Goal: Task Accomplishment & Management: Complete application form

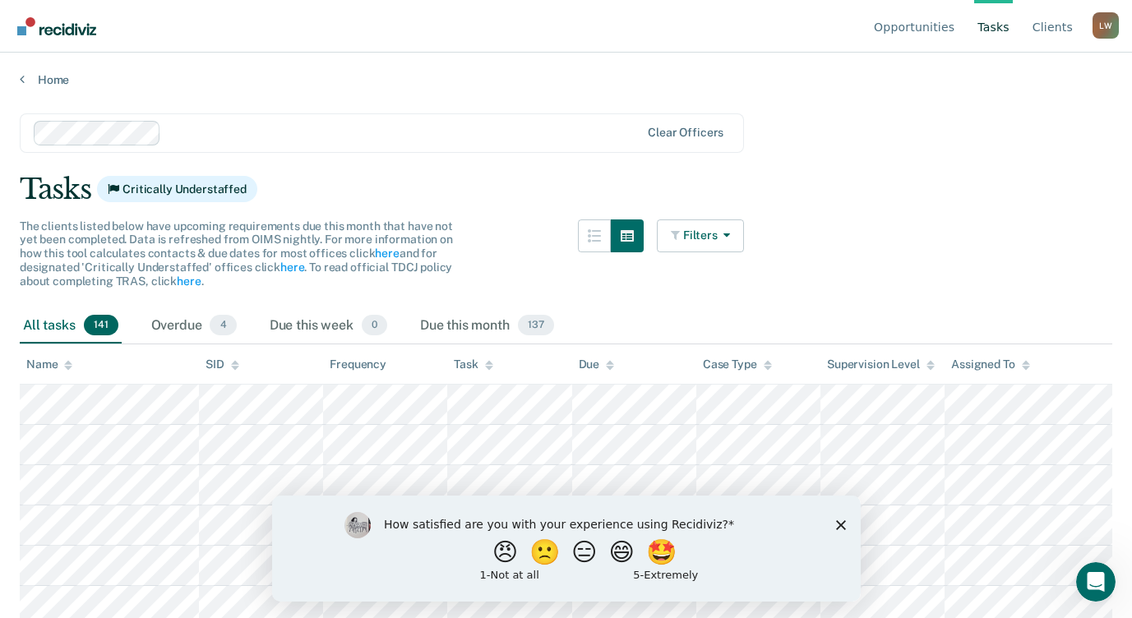
click at [845, 524] on div "How satisfied are you with your experience using Recidiviz? 😠 🙁 😑 😄 🤩 1 - Not a…" at bounding box center [565, 548] width 588 height 106
click at [841, 525] on polygon "Close survey" at bounding box center [840, 524] width 10 height 10
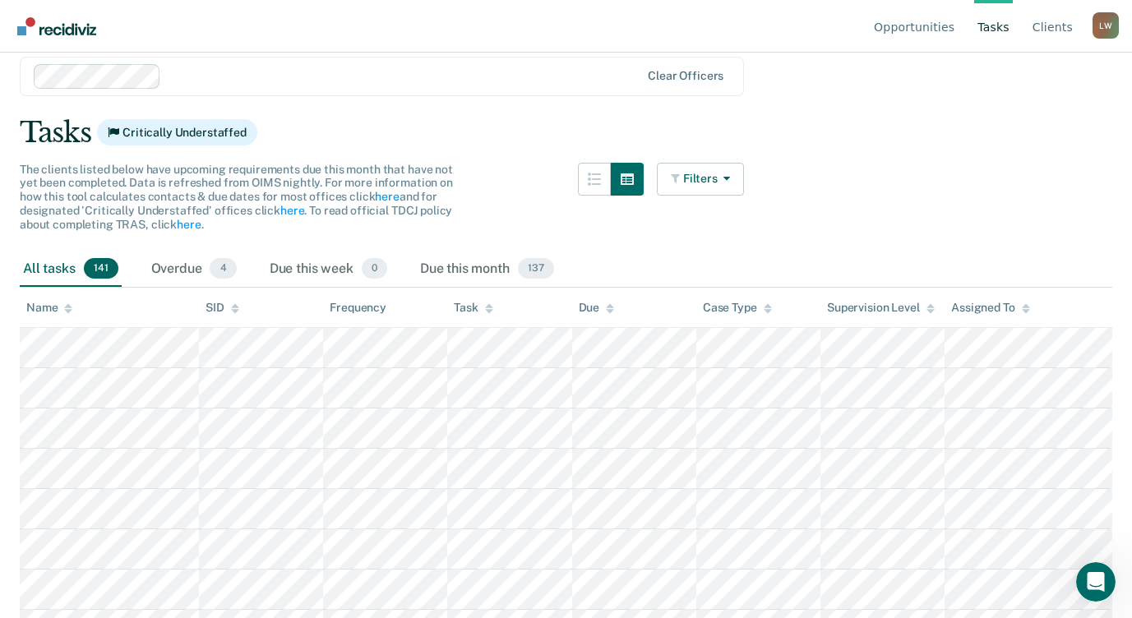
scroll to position [82, 0]
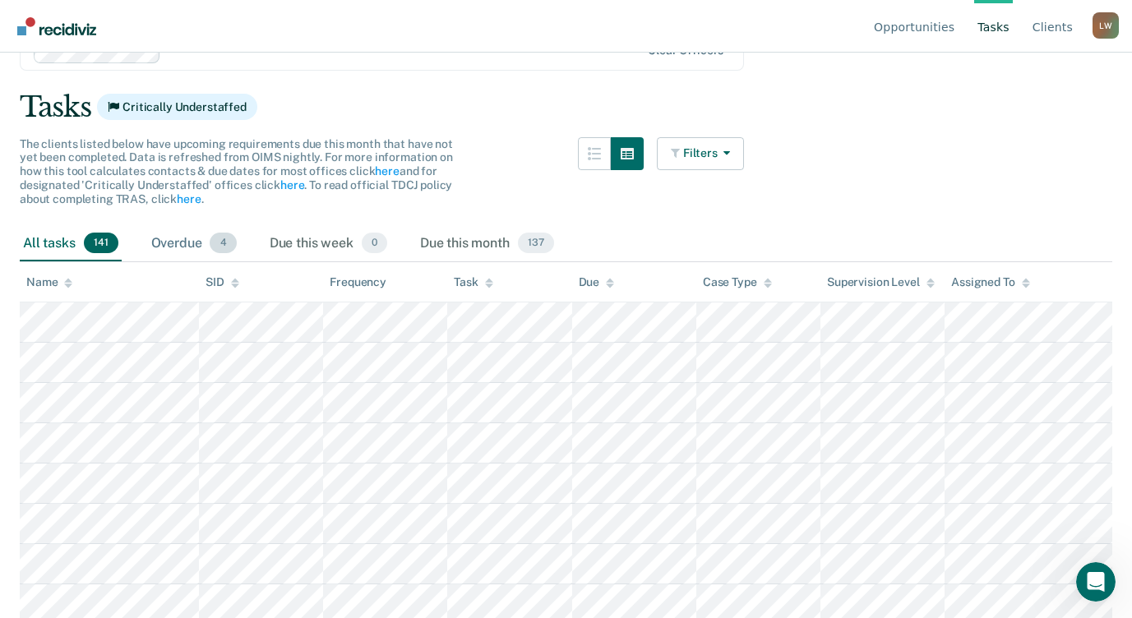
click at [164, 241] on div "Overdue 4" at bounding box center [194, 244] width 92 height 36
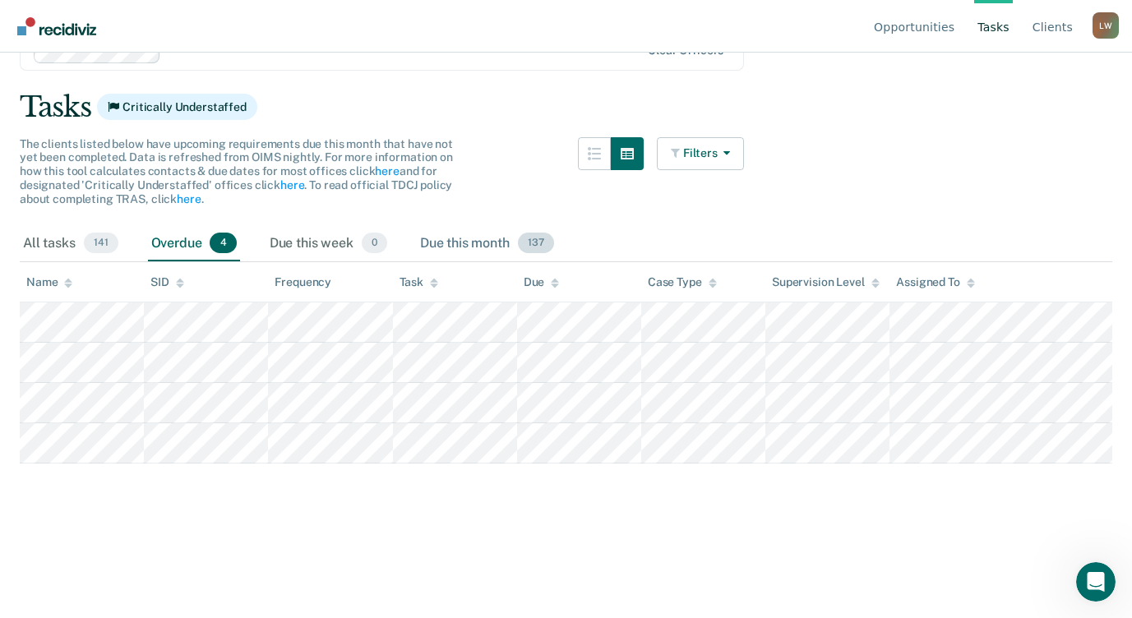
click at [437, 245] on div "Due this month 137" at bounding box center [487, 244] width 141 height 36
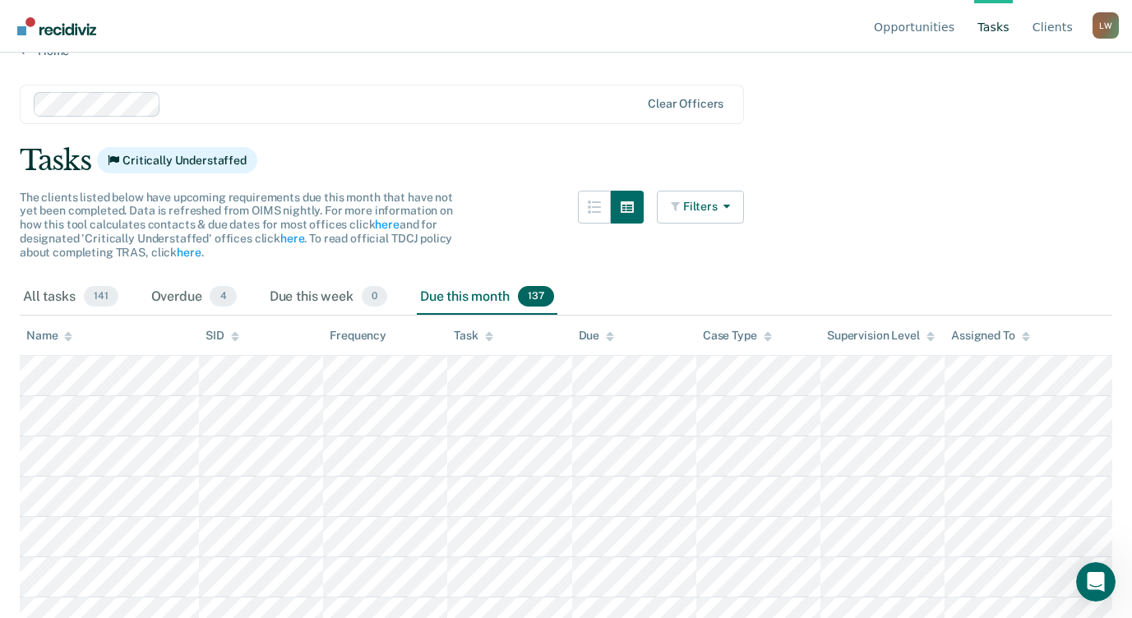
scroll to position [0, 0]
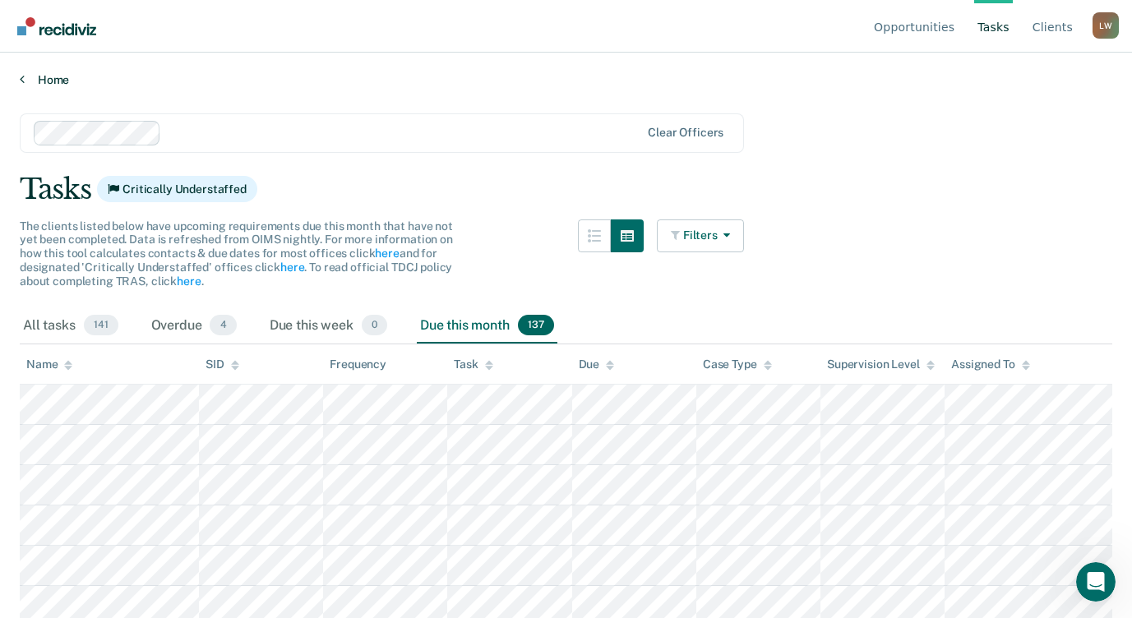
click at [49, 75] on link "Home" at bounding box center [566, 79] width 1092 height 15
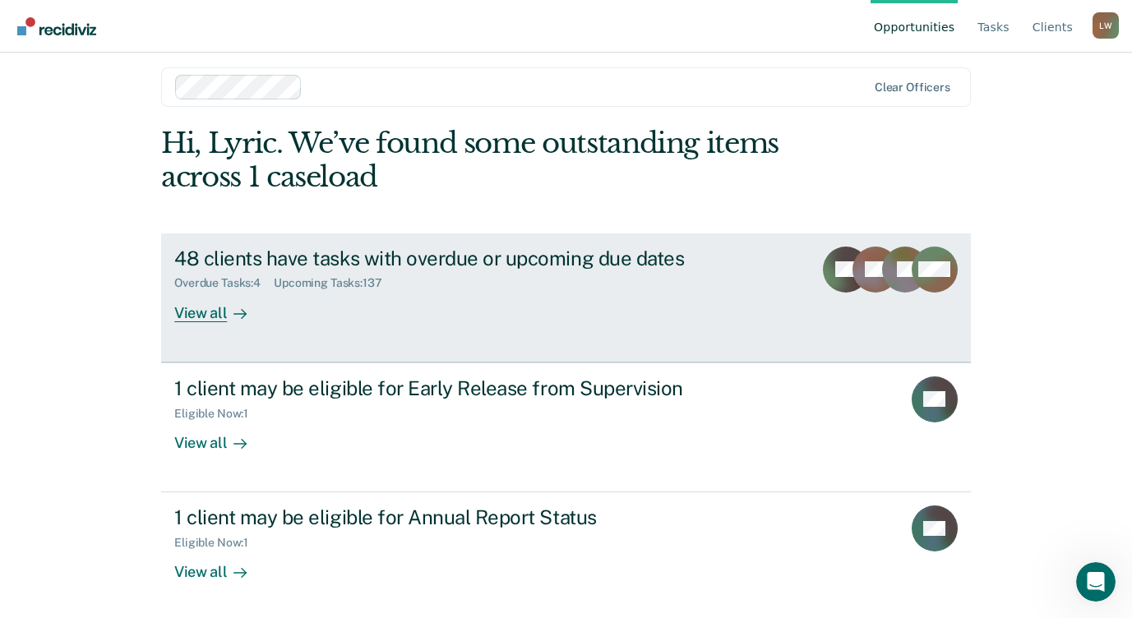
scroll to position [15, 0]
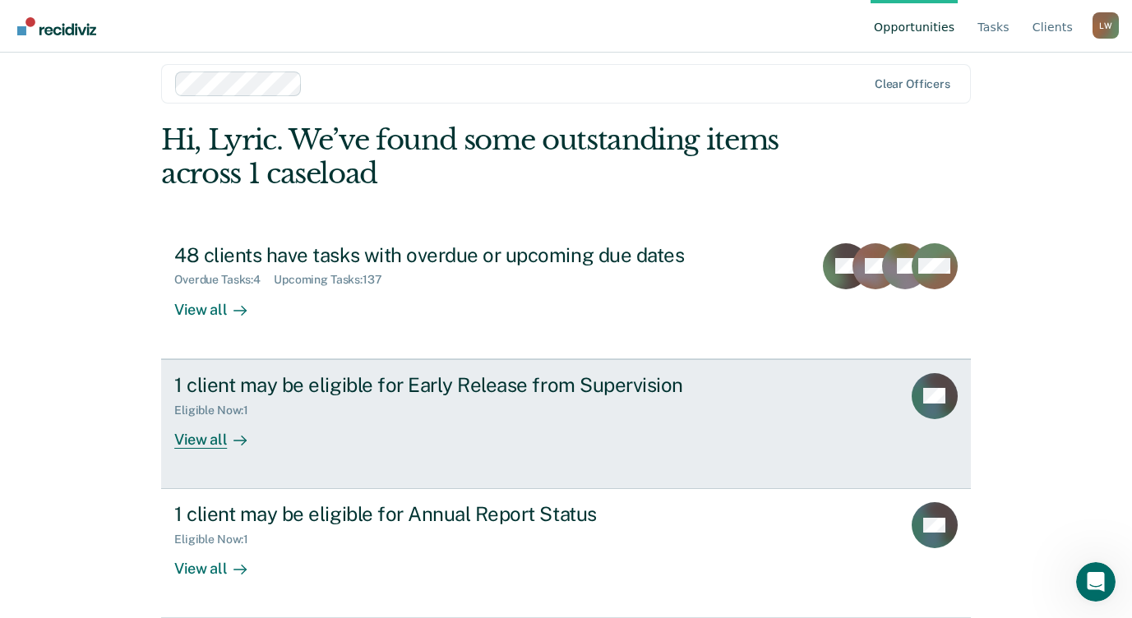
click at [384, 398] on div "Eligible Now : 1" at bounding box center [462, 407] width 577 height 21
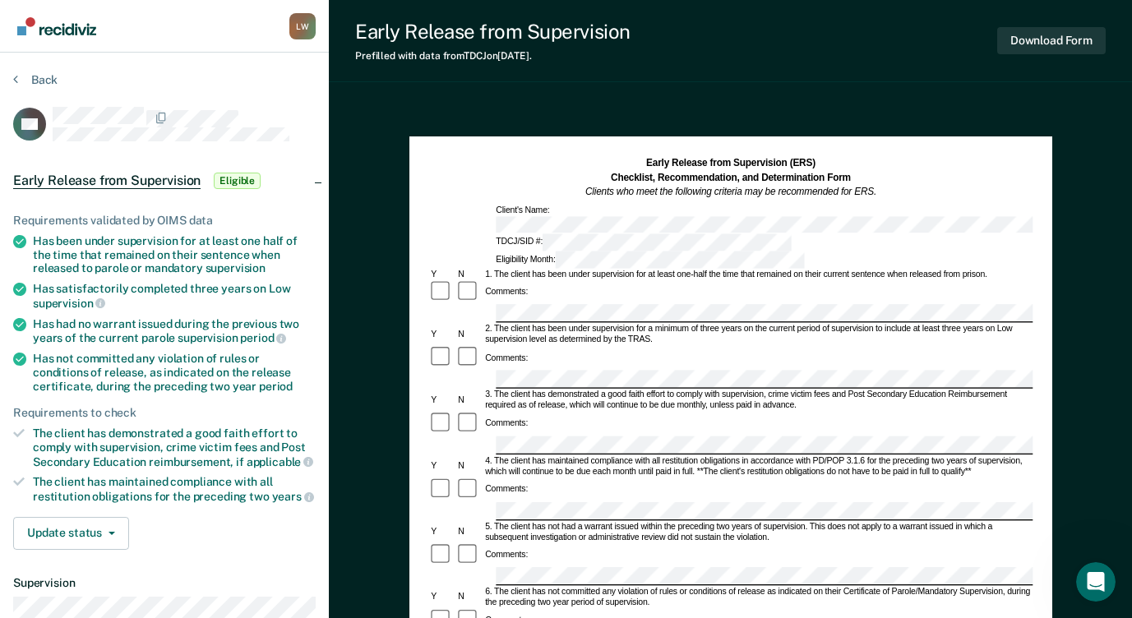
click at [567, 280] on div "Comments:" at bounding box center [730, 292] width 604 height 25
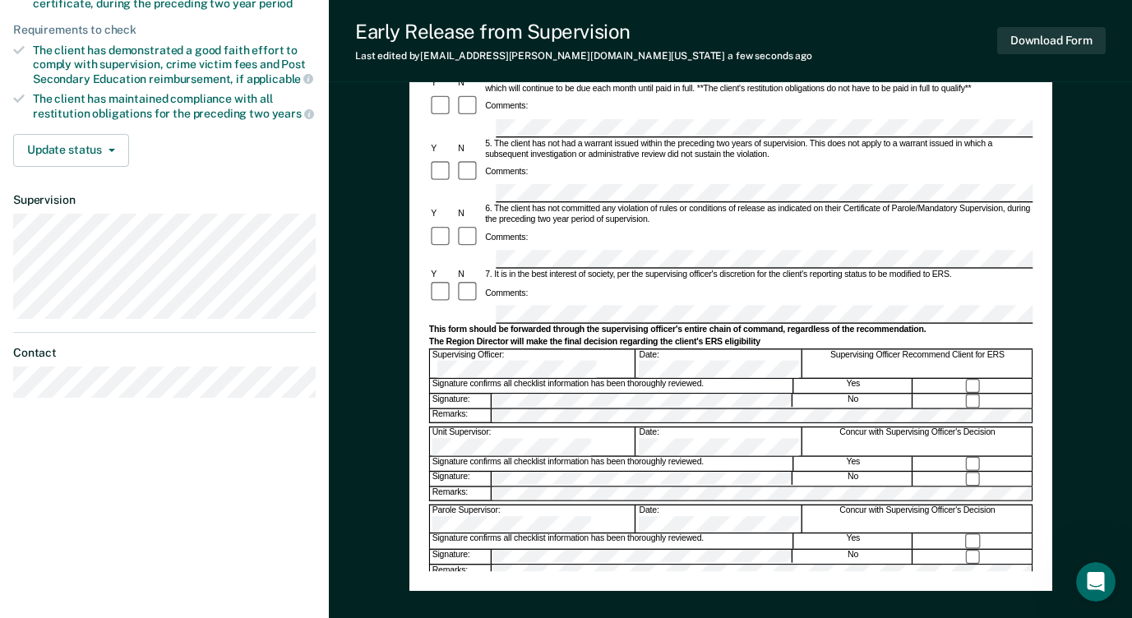
scroll to position [402, 0]
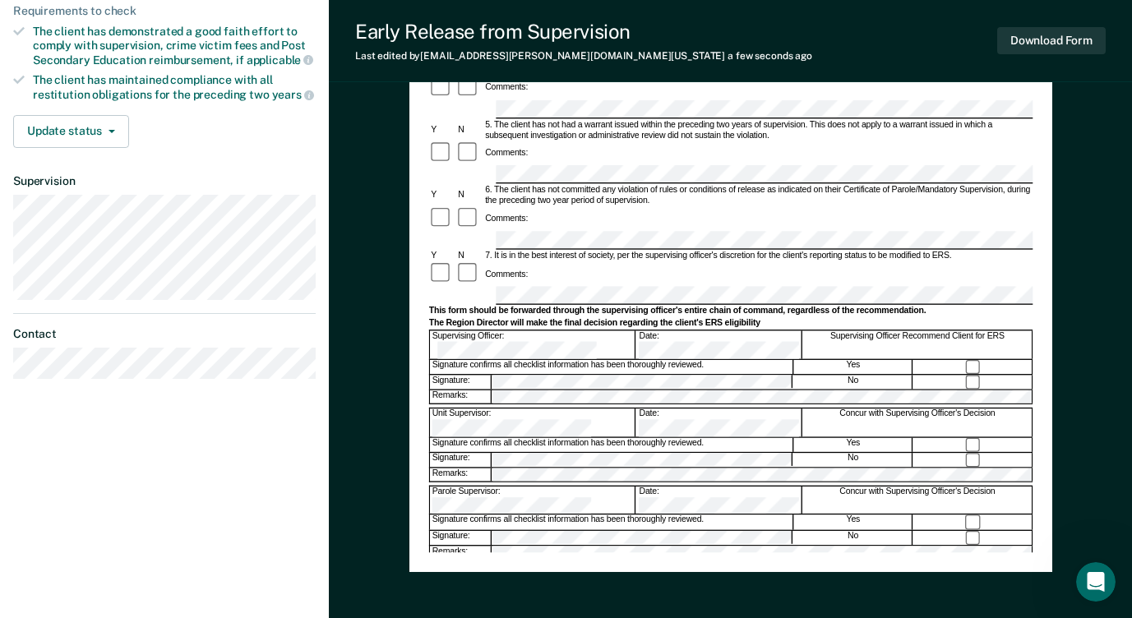
click at [948, 560] on div "Early Release from Supervision (ERS) Checklist, Recommendation, and Determinati…" at bounding box center [730, 153] width 643 height 837
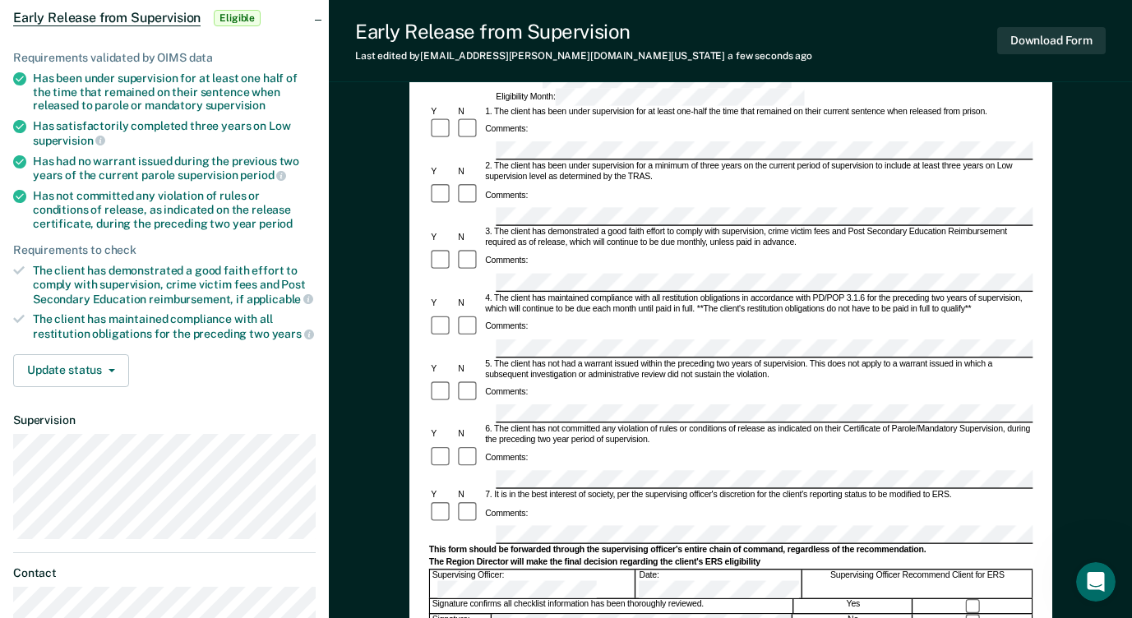
scroll to position [164, 0]
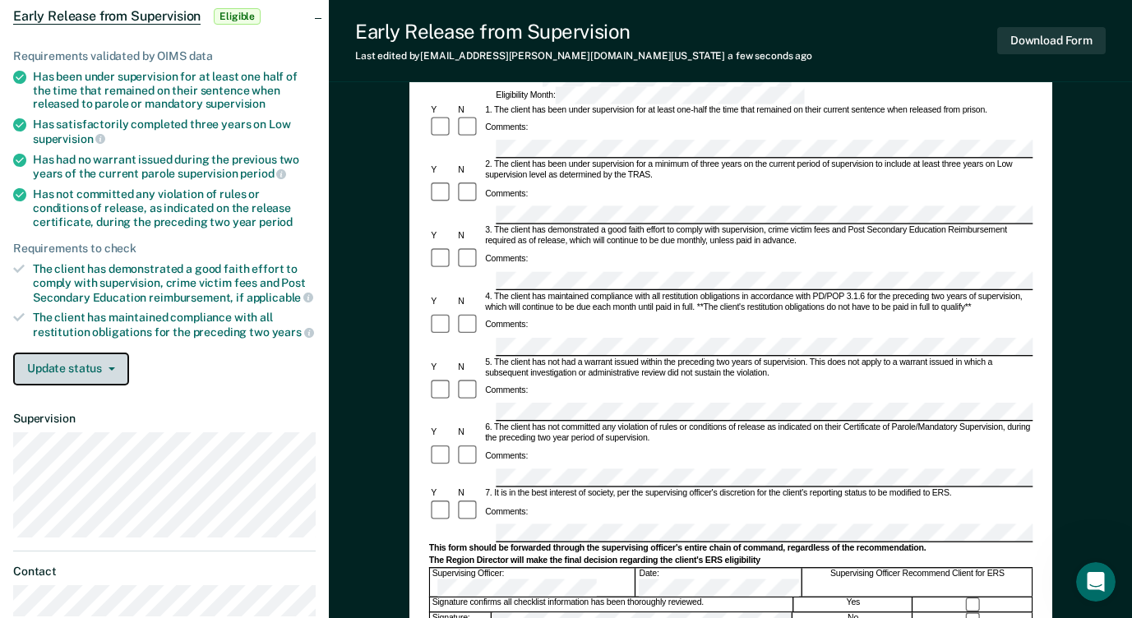
click at [91, 372] on button "Update status" at bounding box center [71, 369] width 116 height 33
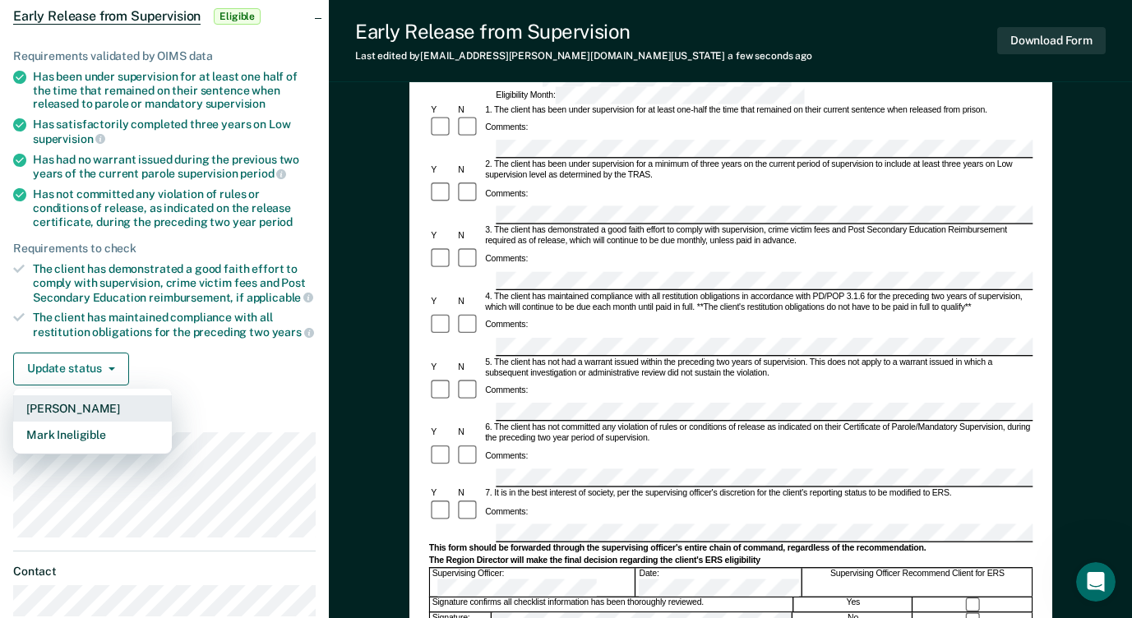
click at [102, 396] on button "[PERSON_NAME]" at bounding box center [92, 408] width 159 height 26
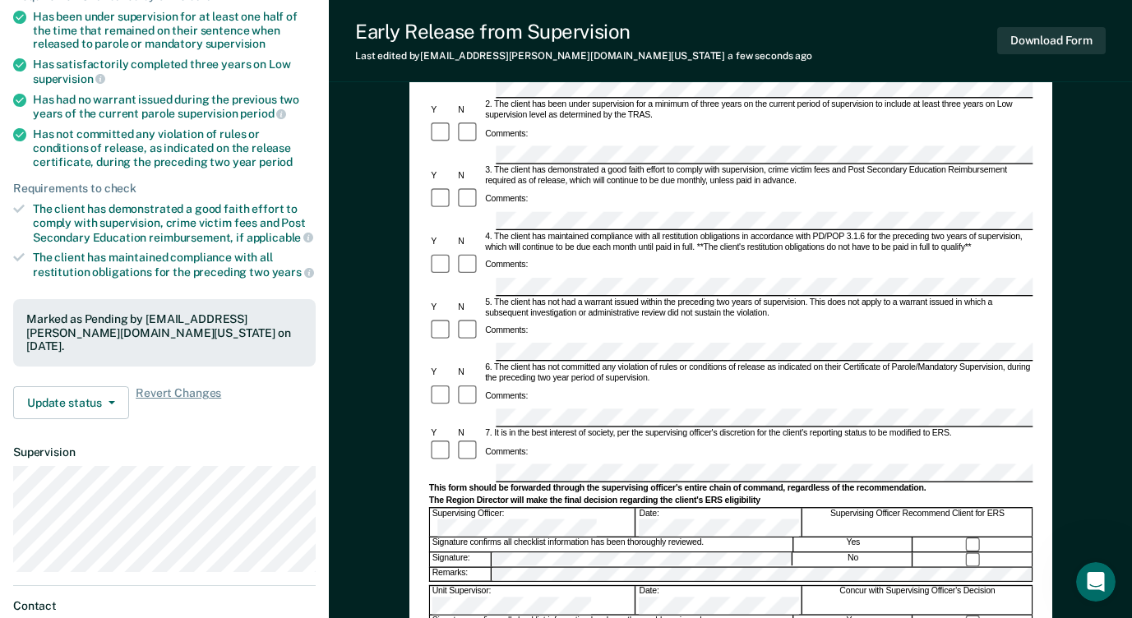
scroll to position [247, 0]
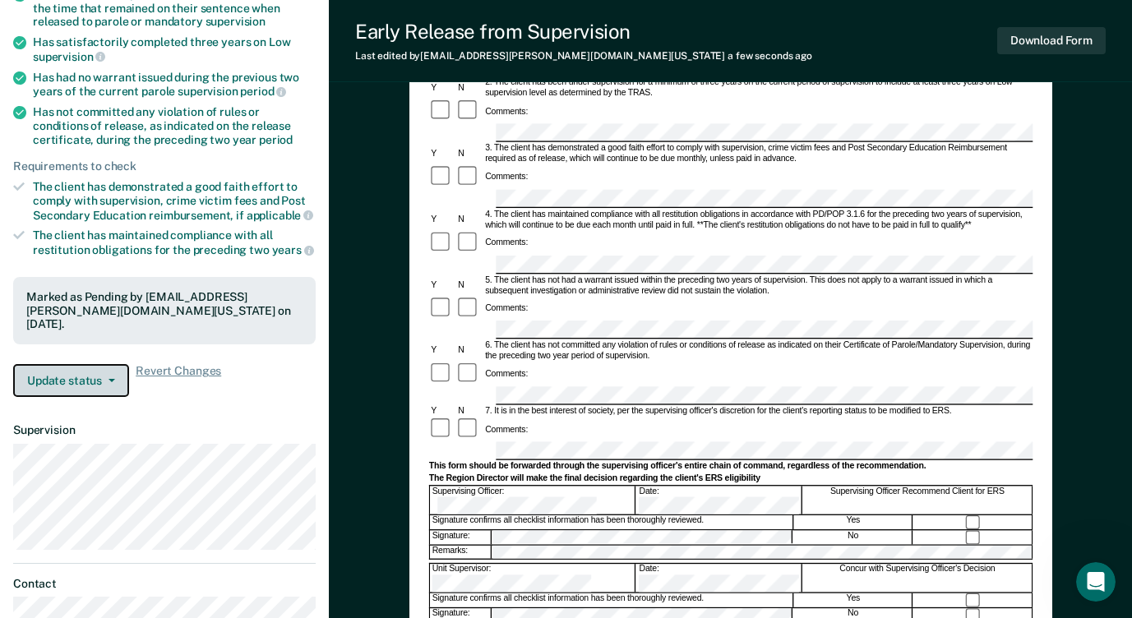
click at [72, 374] on button "Update status" at bounding box center [71, 380] width 116 height 33
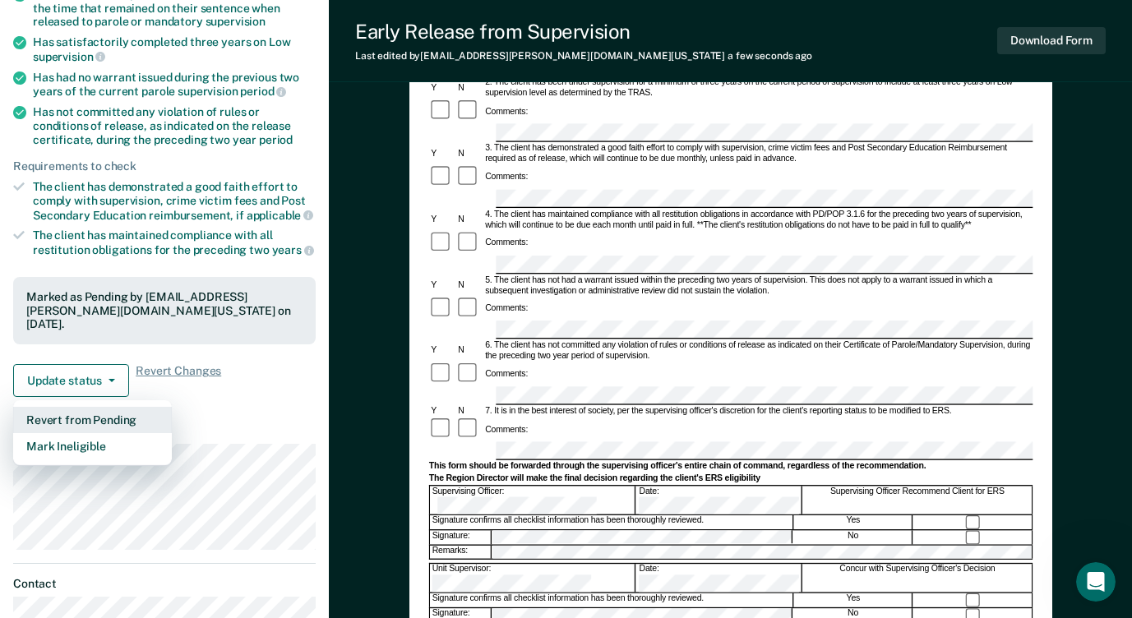
click at [91, 410] on button "Revert from Pending" at bounding box center [92, 420] width 159 height 26
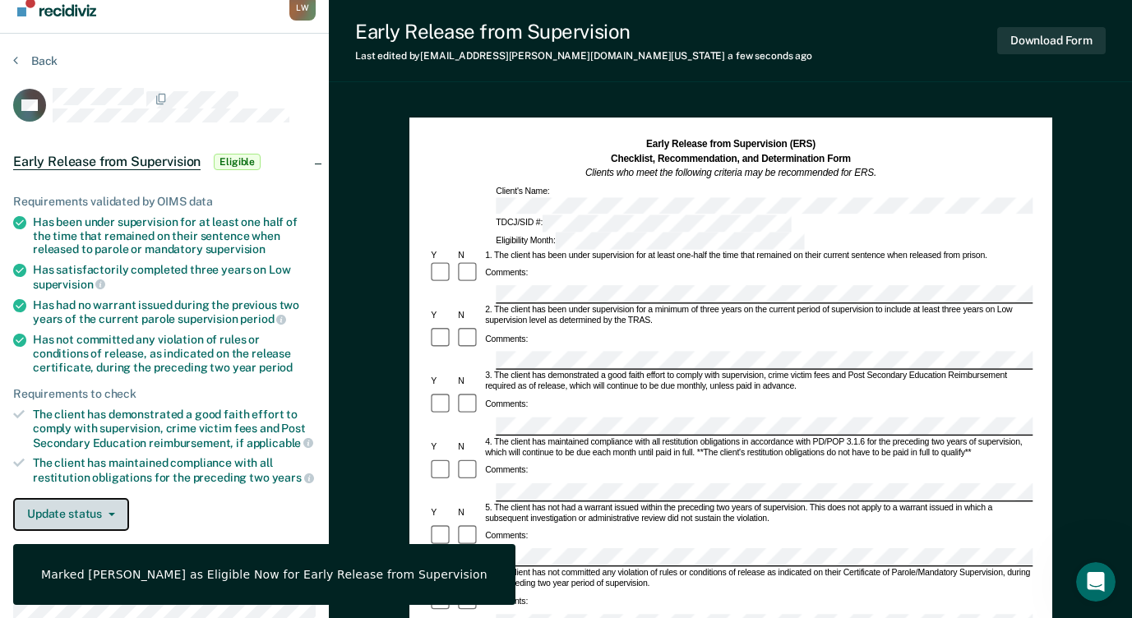
scroll to position [0, 0]
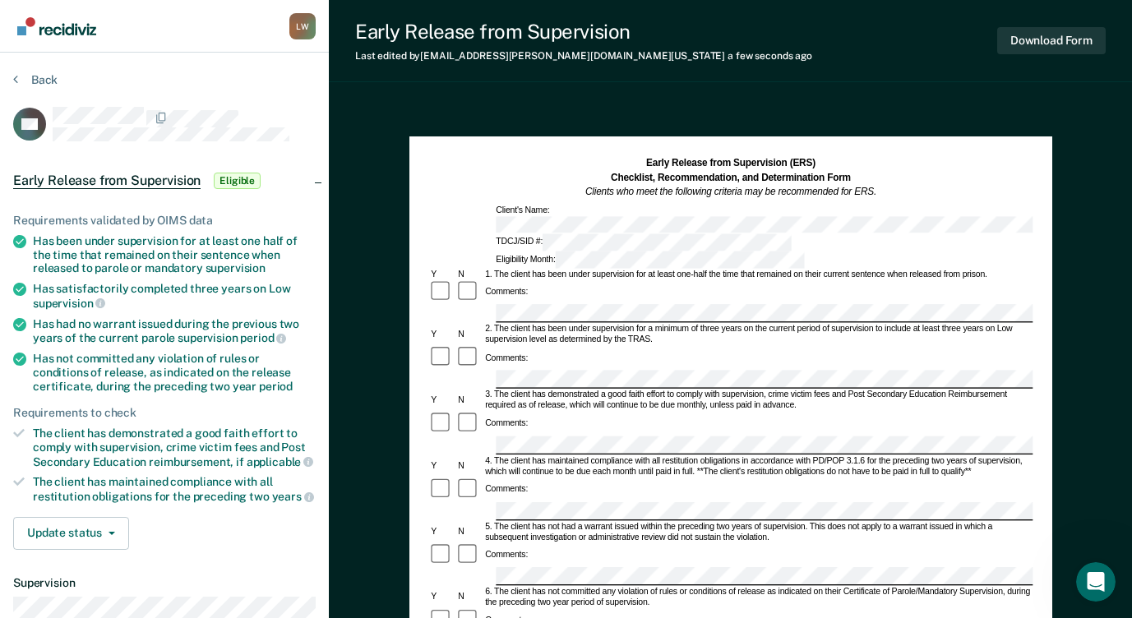
drag, startPoint x: 664, startPoint y: 190, endPoint x: 408, endPoint y: 502, distance: 404.0
click at [408, 502] on div "Early Release from Supervision (ERS) Checklist, Recommendation, and Determinati…" at bounding box center [730, 602] width 803 height 1000
click at [97, 532] on button "Update status" at bounding box center [71, 533] width 116 height 33
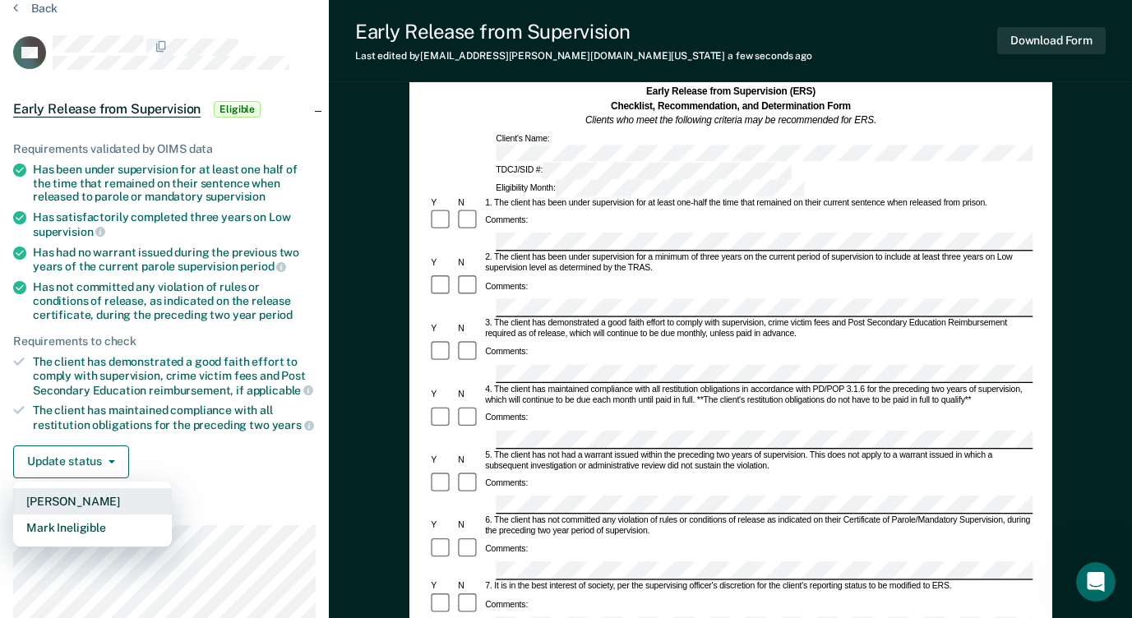
scroll to position [82, 0]
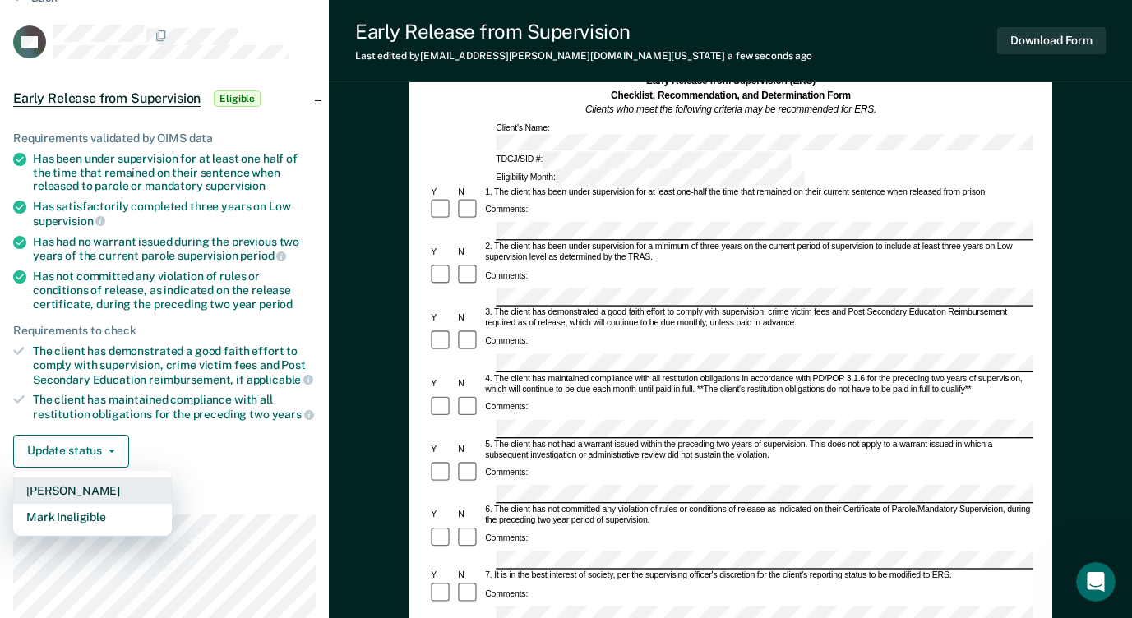
click at [105, 494] on button "[PERSON_NAME]" at bounding box center [92, 490] width 159 height 26
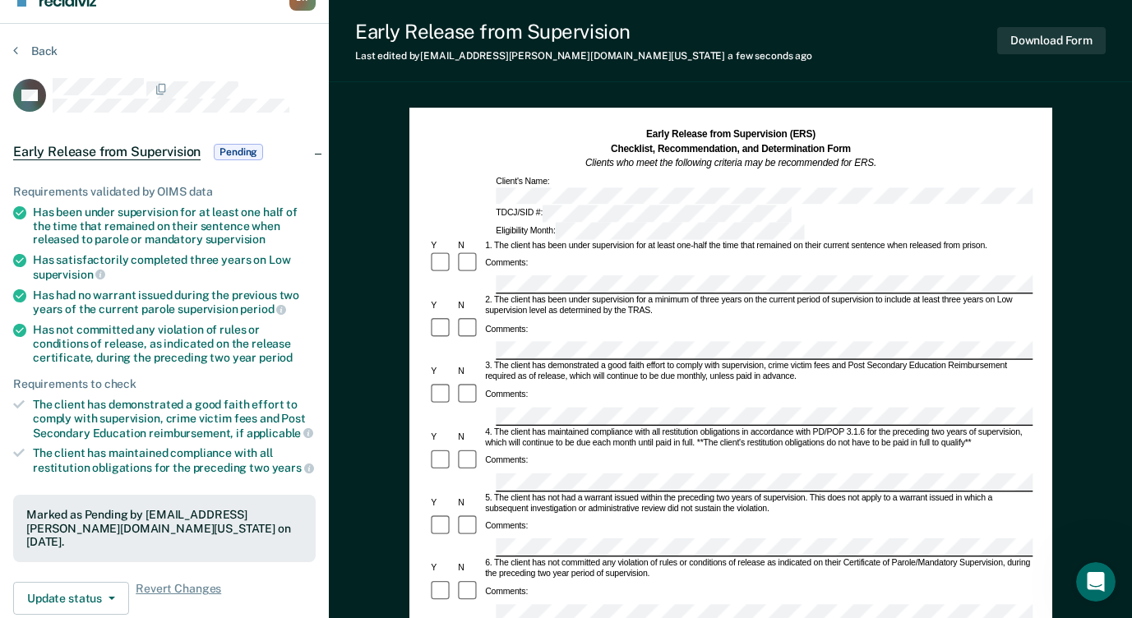
scroll to position [0, 0]
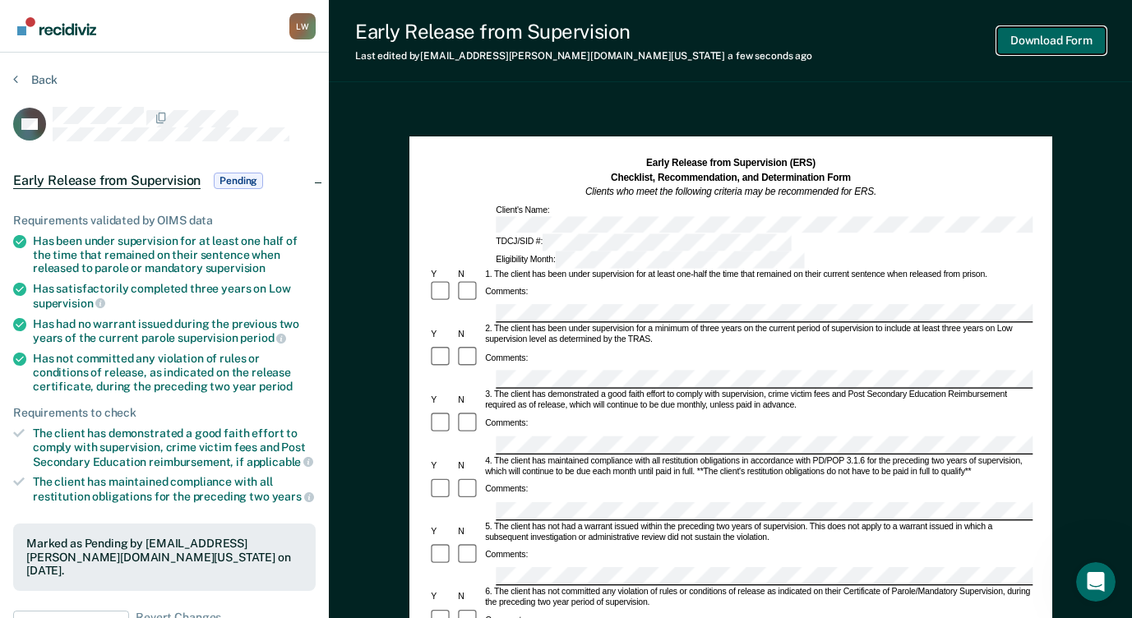
click at [1030, 40] on button "Download Form" at bounding box center [1051, 40] width 108 height 27
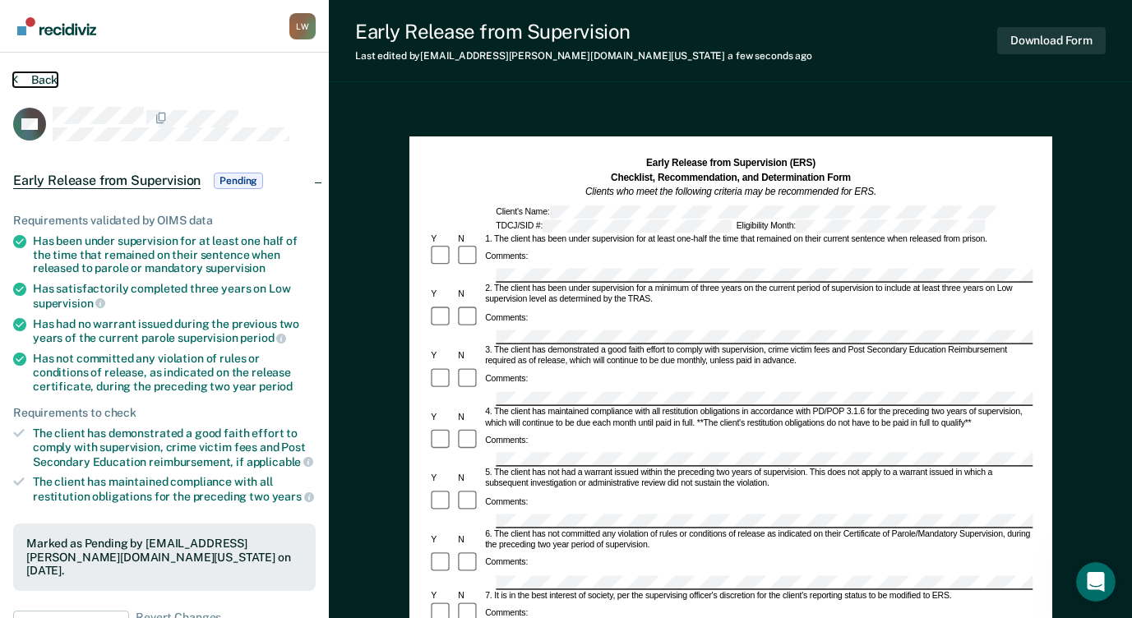
click at [38, 72] on button "Back" at bounding box center [35, 79] width 44 height 15
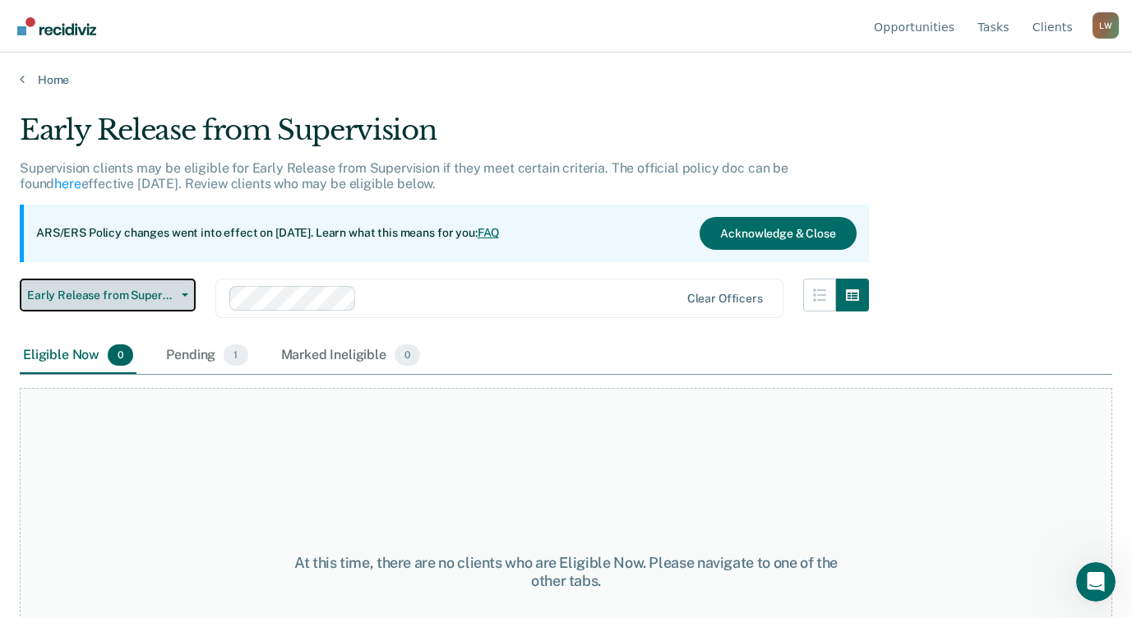
click at [160, 303] on button "Early Release from Supervision" at bounding box center [108, 295] width 176 height 33
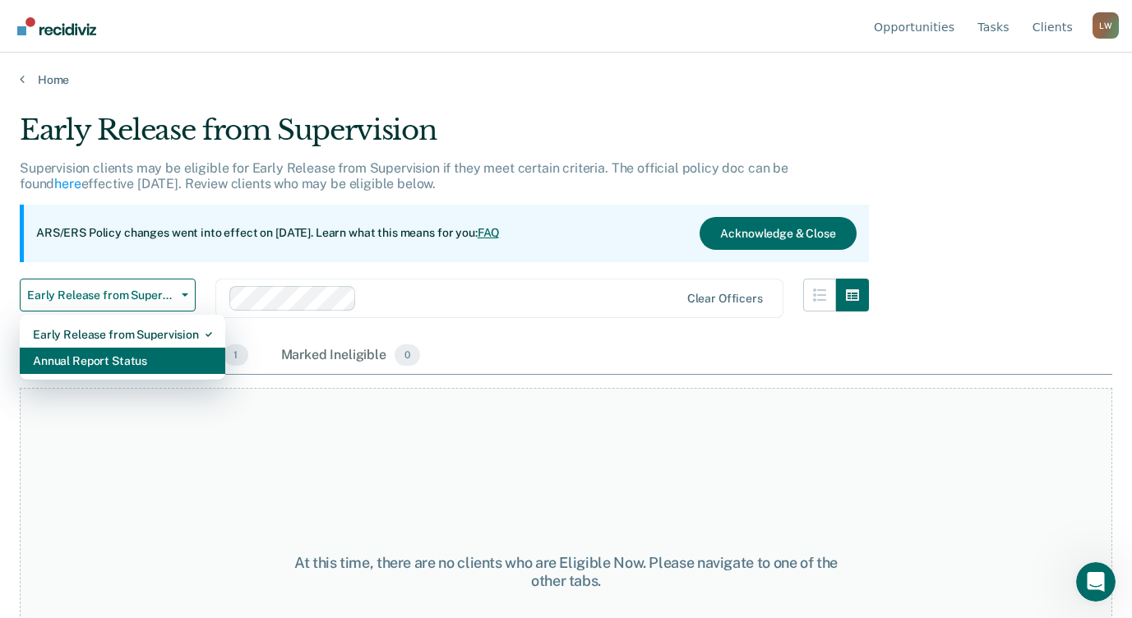
click at [150, 359] on div "Annual Report Status" at bounding box center [122, 361] width 179 height 26
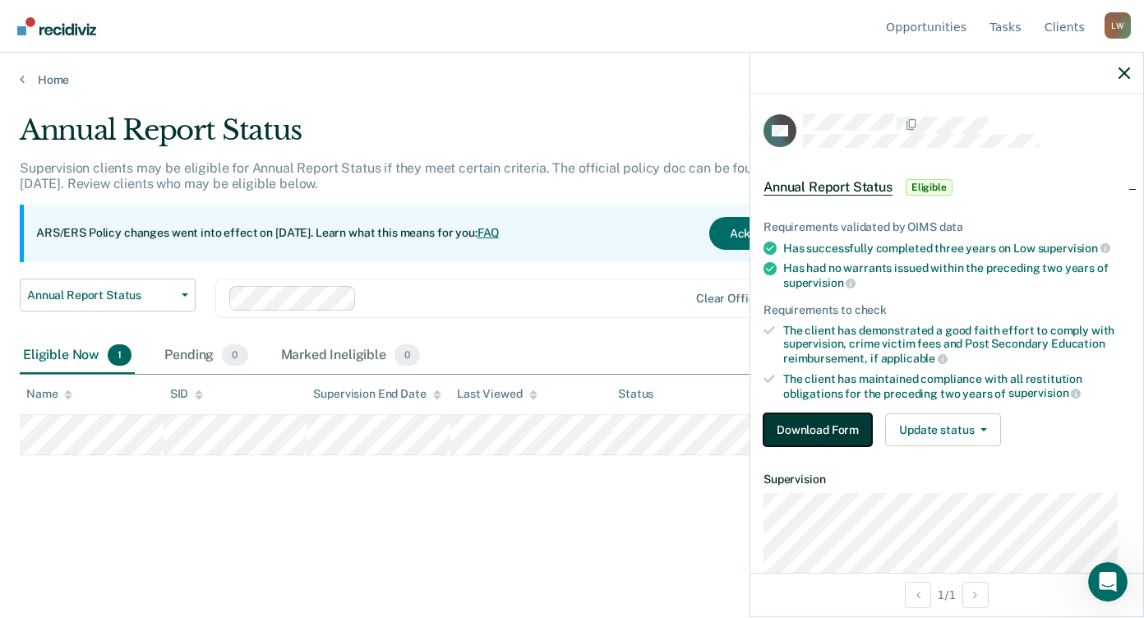
click at [812, 431] on button "Download Form" at bounding box center [817, 429] width 108 height 33
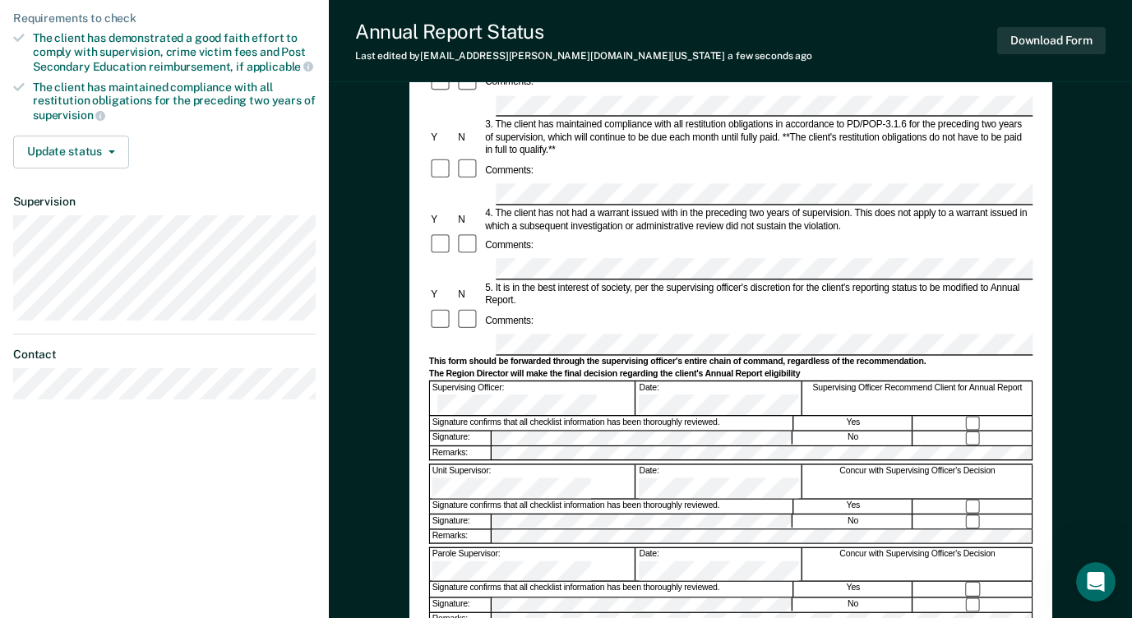
scroll to position [329, 0]
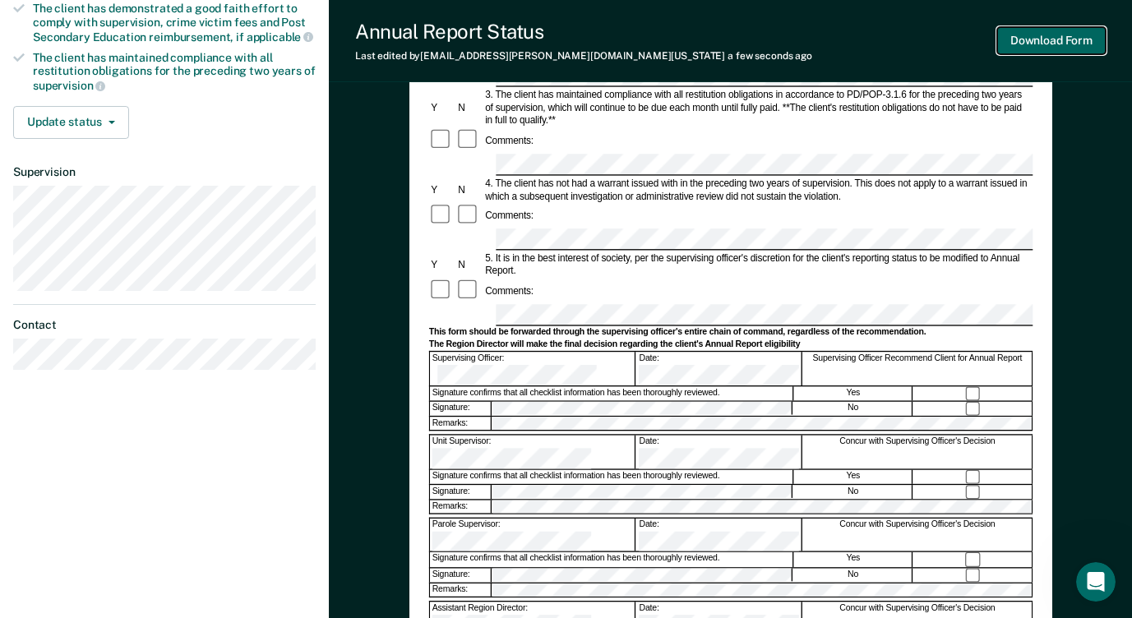
click at [1060, 46] on button "Download Form" at bounding box center [1051, 40] width 108 height 27
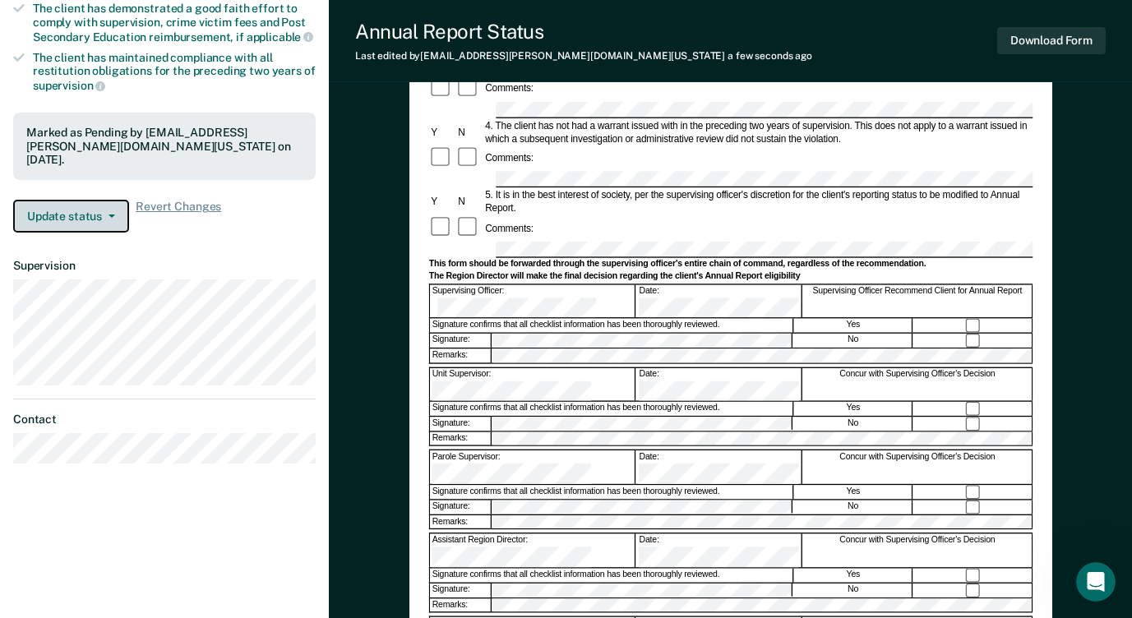
click at [89, 202] on button "Update status" at bounding box center [71, 216] width 116 height 33
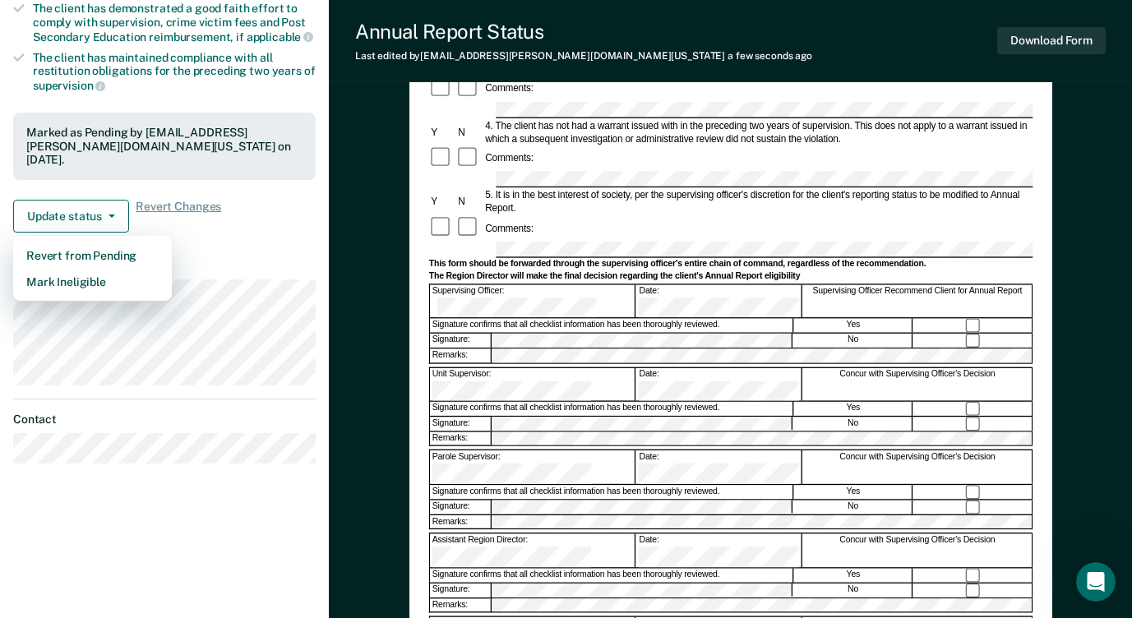
click at [219, 259] on dt "Supervision" at bounding box center [164, 266] width 302 height 14
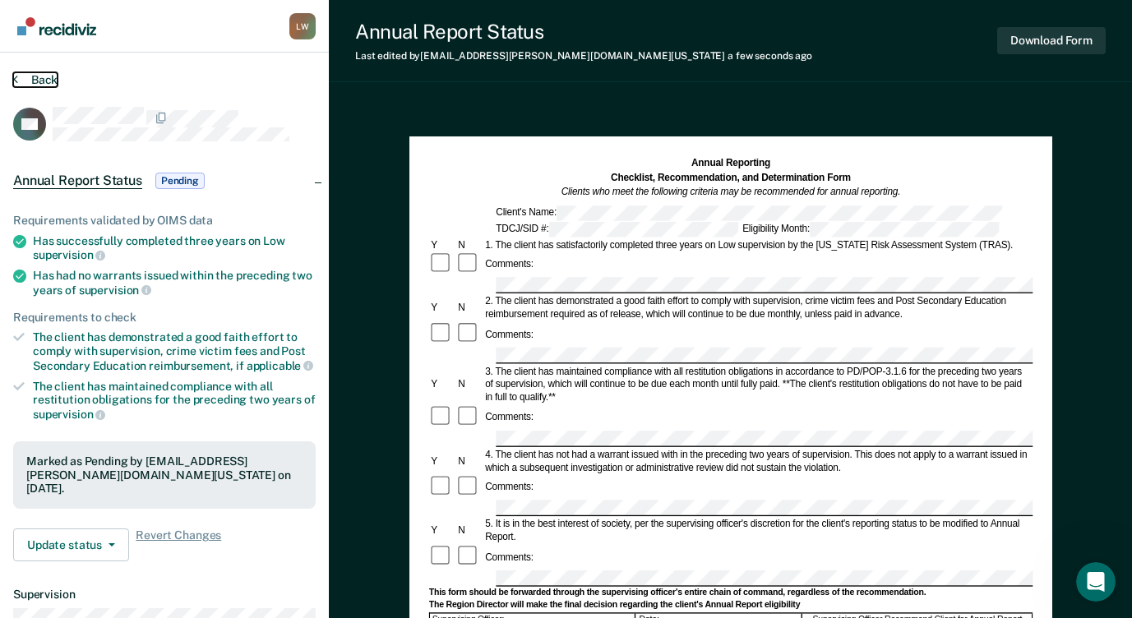
click at [34, 84] on button "Back" at bounding box center [35, 79] width 44 height 15
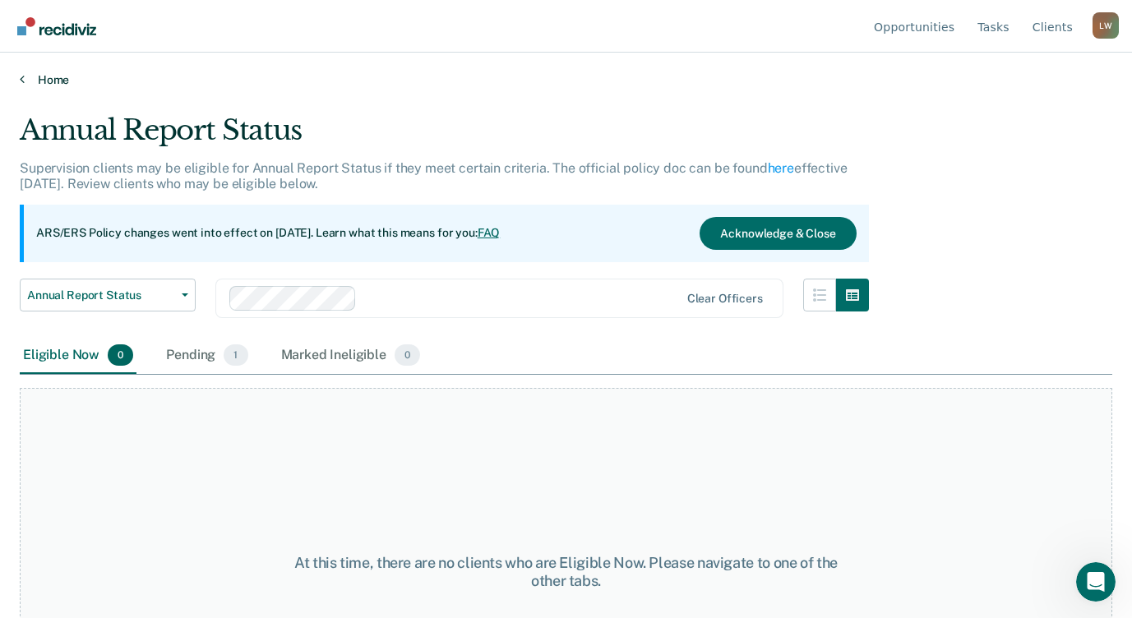
click at [58, 79] on link "Home" at bounding box center [566, 79] width 1092 height 15
